Goal: Communication & Community: Answer question/provide support

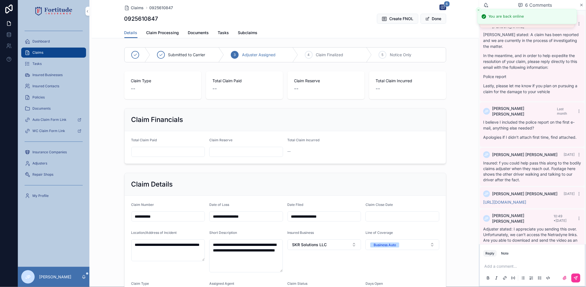
scroll to position [65, 0]
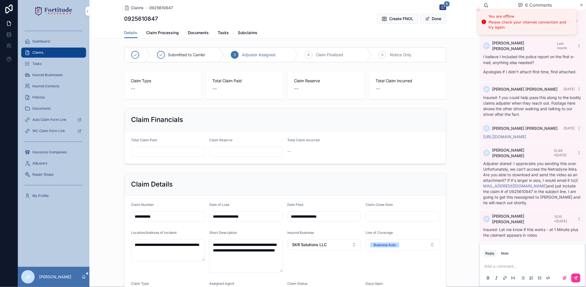
click at [71, 54] on div "Claims" at bounding box center [54, 52] width 58 height 9
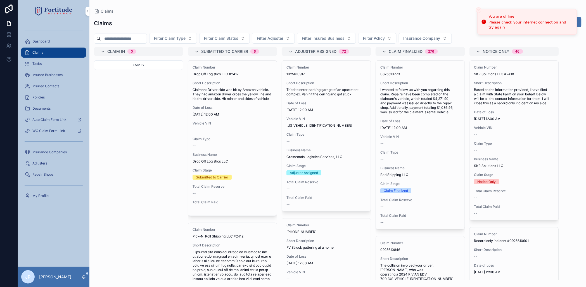
click at [134, 35] on input "scrollable content" at bounding box center [124, 39] width 46 height 8
paste input "**********"
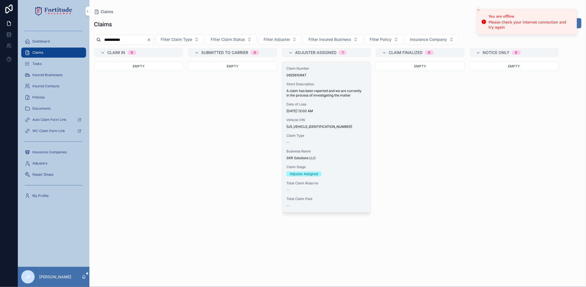
type input "**********"
click at [319, 139] on div "Claim Type --" at bounding box center [327, 138] width 80 height 11
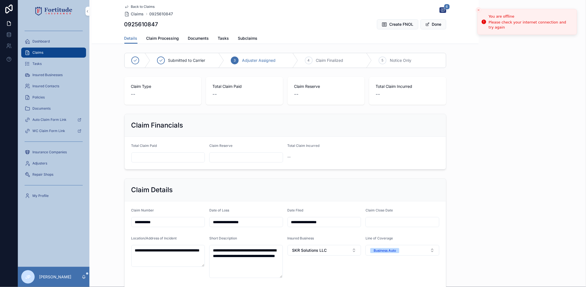
scroll to position [65, 0]
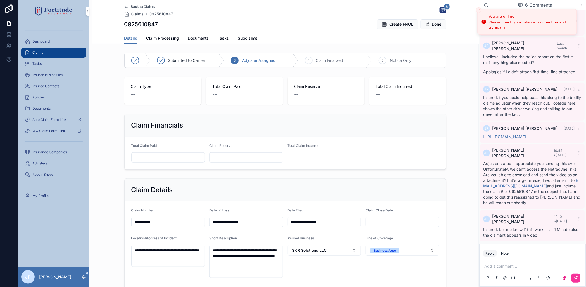
click at [507, 272] on div "Add a comment..." at bounding box center [533, 271] width 98 height 23
click at [507, 266] on p "scrollable content" at bounding box center [534, 266] width 98 height 6
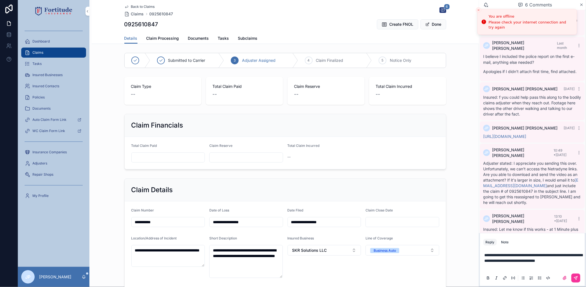
click at [580, 276] on button "scrollable content" at bounding box center [576, 277] width 9 height 9
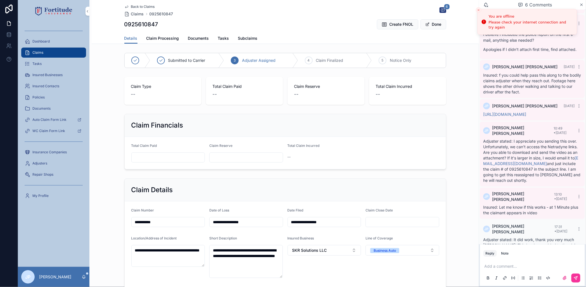
scroll to position [98, 0]
